Goal: Find specific page/section: Find specific page/section

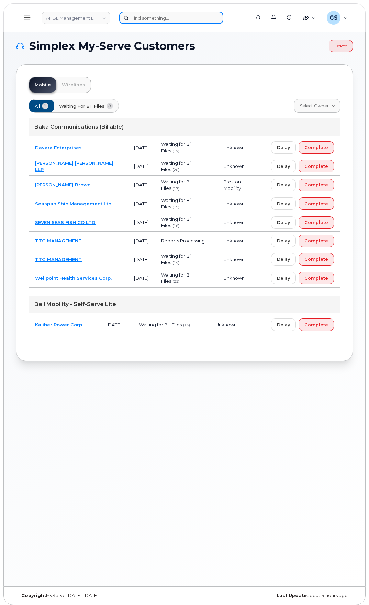
click at [125, 21] on input at bounding box center [171, 18] width 104 height 12
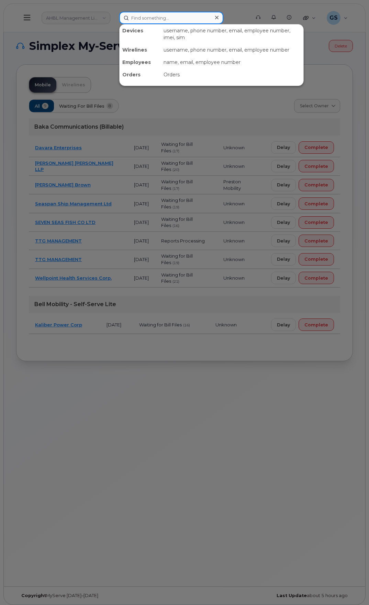
paste input "9058186439"
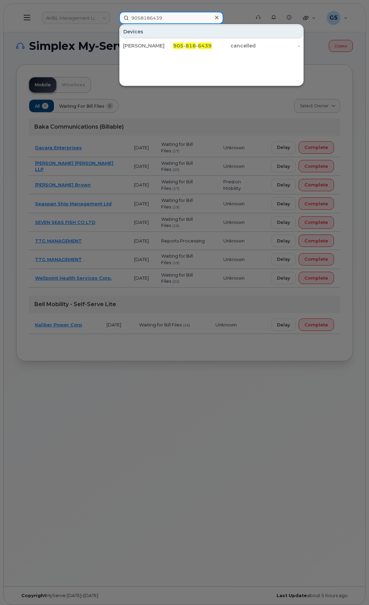
type input "9058186439"
click at [185, 46] on div "905 - 818 - 6439" at bounding box center [189, 45] width 44 height 7
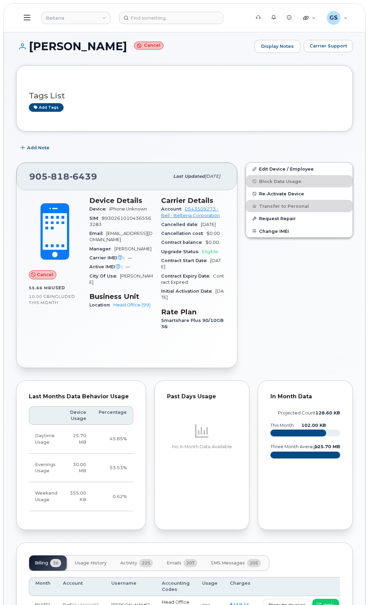
click at [93, 517] on div "Device Usage Percentage Daytime Usage 25.70 MB 45.85% Evenings Usage 30.00 MB 5…" at bounding box center [81, 458] width 105 height 117
click at [68, 470] on td "30.00 MB" at bounding box center [78, 467] width 29 height 29
click at [166, 17] on input at bounding box center [171, 18] width 104 height 12
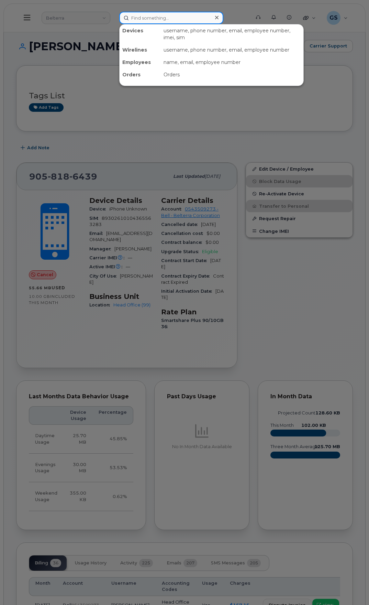
paste input "7802329206"
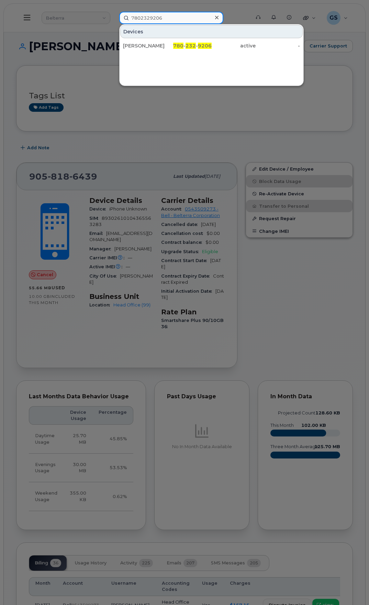
type input "7802329206"
click at [179, 45] on span "780" at bounding box center [178, 46] width 10 height 6
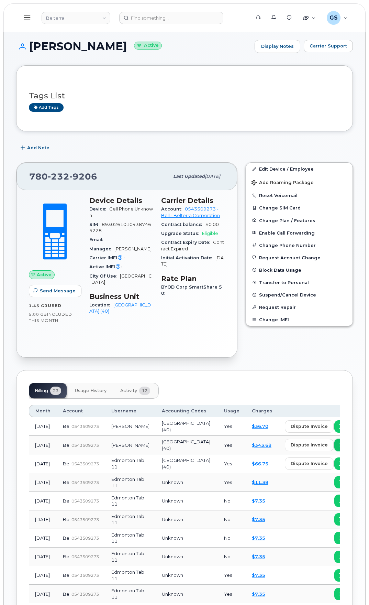
click at [345, 448] on span "view" at bounding box center [350, 445] width 10 height 6
